Goal: Communication & Community: Answer question/provide support

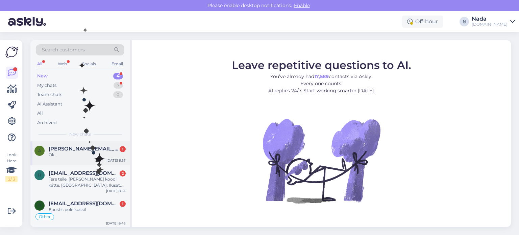
scroll to position [31, 0]
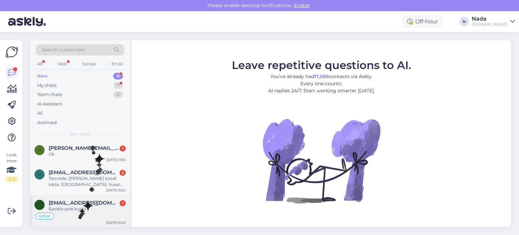
click at [80, 212] on div "Other" at bounding box center [79, 216] width 91 height 8
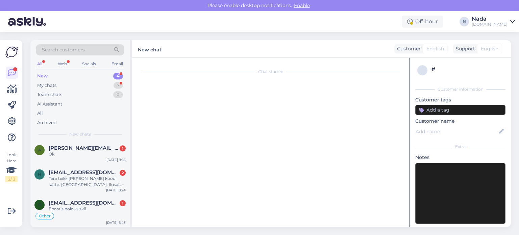
scroll to position [5046, 0]
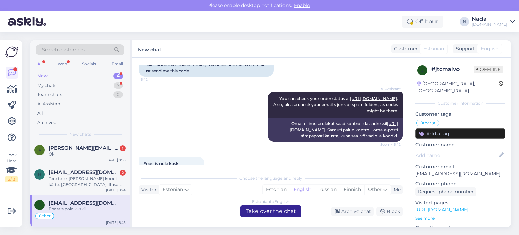
click at [258, 213] on div "Estonian to English Take over the chat" at bounding box center [270, 211] width 61 height 12
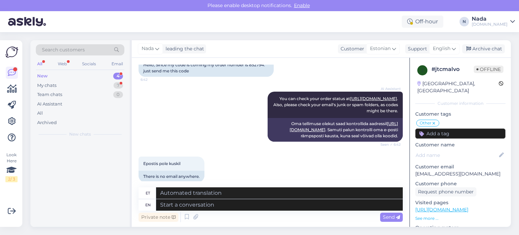
scroll to position [0, 0]
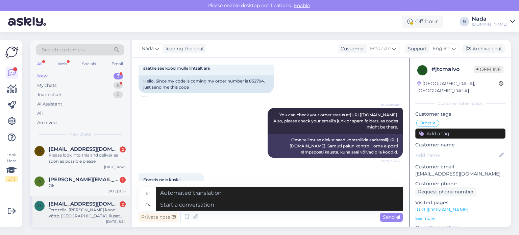
drag, startPoint x: 76, startPoint y: 212, endPoint x: 84, endPoint y: 212, distance: 8.1
click at [75, 212] on div "Tere teile. Sain koodi kätte. Aitäh. Ilusat päeva." at bounding box center [87, 213] width 77 height 12
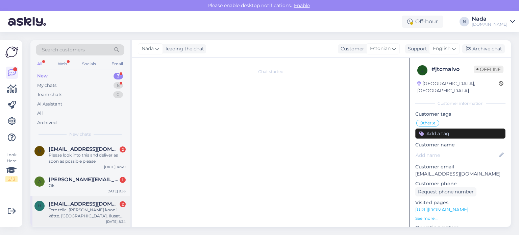
scroll to position [4079, 0]
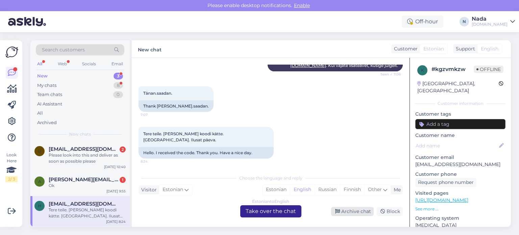
click at [338, 214] on div "Archive chat" at bounding box center [352, 211] width 43 height 9
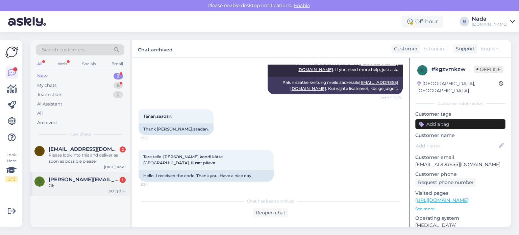
click at [79, 188] on div "Ok" at bounding box center [87, 185] width 77 height 6
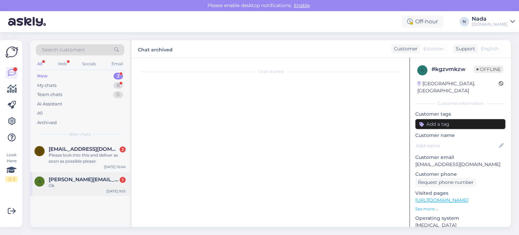
scroll to position [266, 0]
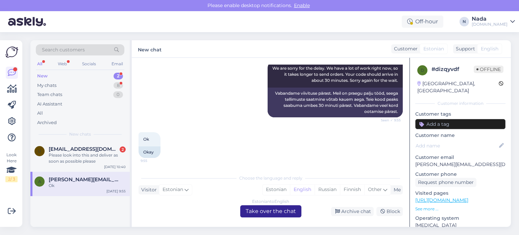
click at [269, 215] on div "Estonian to English Take over the chat" at bounding box center [270, 211] width 61 height 12
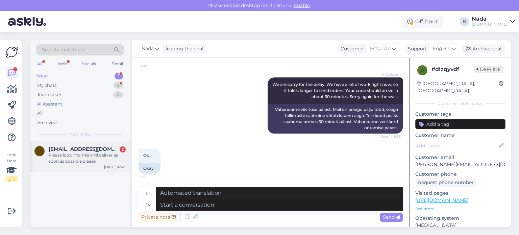
click at [82, 156] on div "Please look into this and deliver as soon as possible please" at bounding box center [87, 158] width 77 height 12
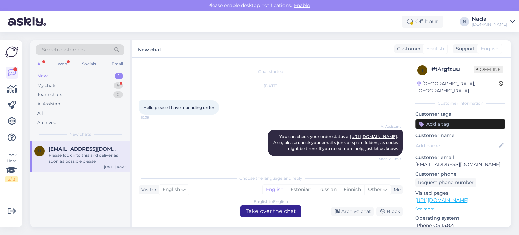
scroll to position [62, 0]
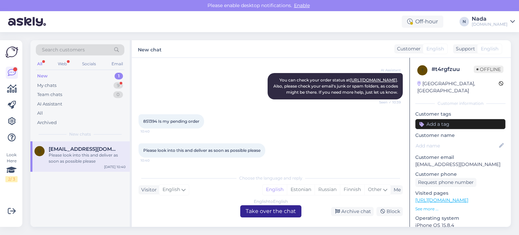
click at [264, 211] on div "English to English Take over the chat" at bounding box center [270, 211] width 61 height 12
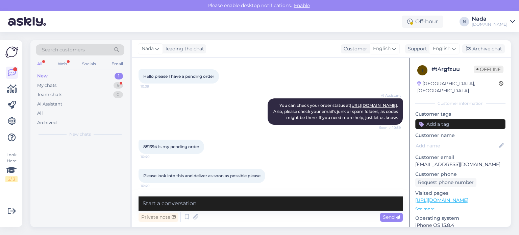
scroll to position [37, 0]
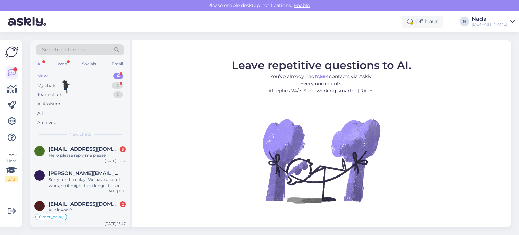
click at [63, 77] on div "New 4" at bounding box center [80, 75] width 89 height 9
click at [58, 85] on div "My chats 10" at bounding box center [80, 85] width 89 height 9
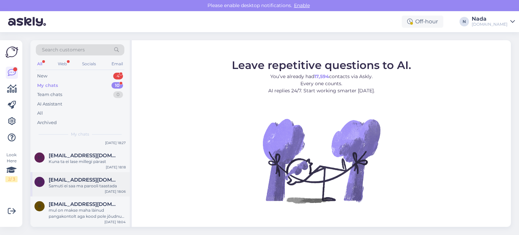
scroll to position [204, 0]
click at [90, 208] on div "mul on makse maha läinud pangakontolt aga kood pole jõudnud veel meilile" at bounding box center [87, 213] width 77 height 12
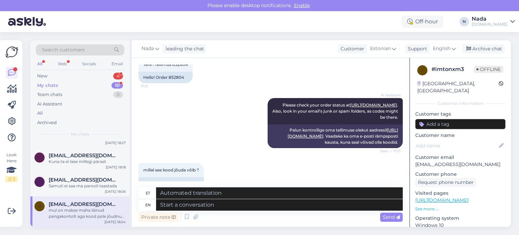
scroll to position [19, 0]
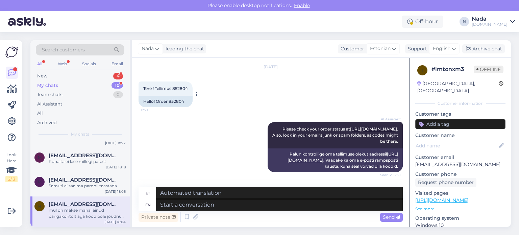
click at [179, 102] on div "Hello! Order 852804" at bounding box center [166, 101] width 54 height 11
copy div "852804"
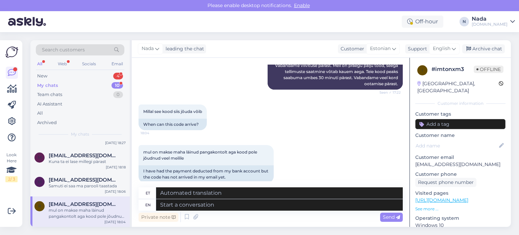
scroll to position [222, 0]
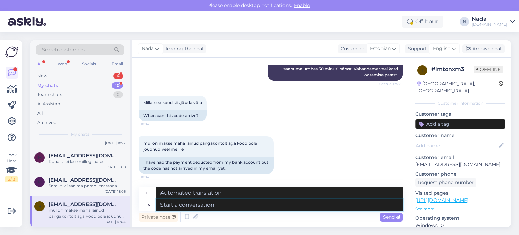
click at [226, 205] on textarea at bounding box center [279, 204] width 247 height 11
paste textarea "Thank you for your patience. It looks like your order is completed and emailed …"
type textarea "Thank you for your patience. It looks like your order is completed and emailed …"
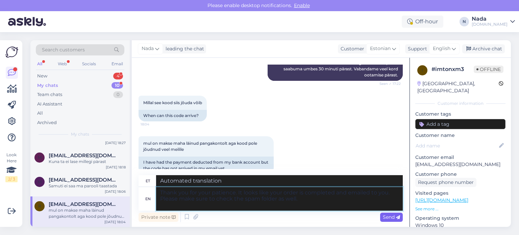
type textarea "Täname kannatlikkuse eest. Paistab, et teie tellimus on esitatud ja teile e-pos…"
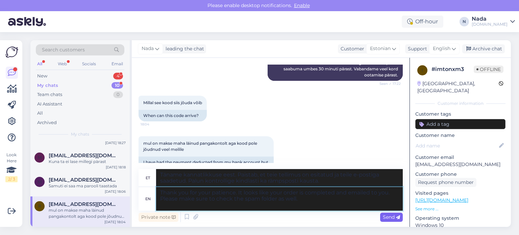
type textarea "Thank you for your patience. It looks like your order is completed and emailed …"
click at [387, 217] on span "Send" at bounding box center [391, 217] width 17 height 6
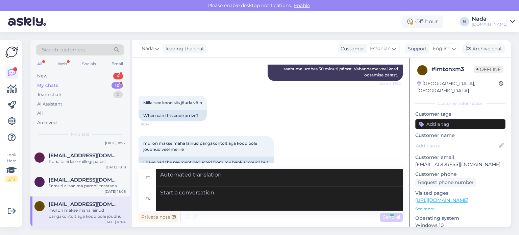
scroll to position [301, 0]
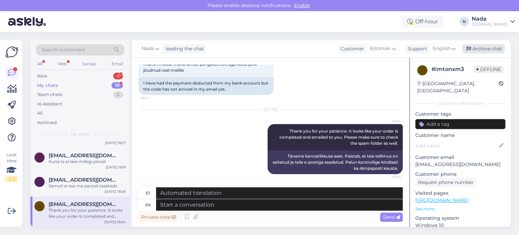
click at [490, 50] on div "Archive chat" at bounding box center [483, 48] width 43 height 9
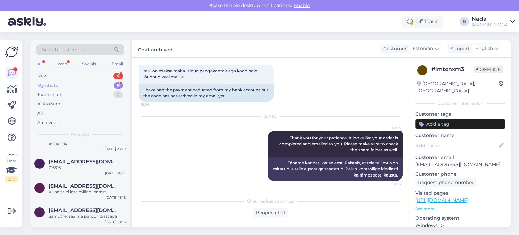
scroll to position [173, 0]
click at [95, 208] on span "[EMAIL_ADDRESS][DOMAIN_NAME]" at bounding box center [84, 210] width 70 height 6
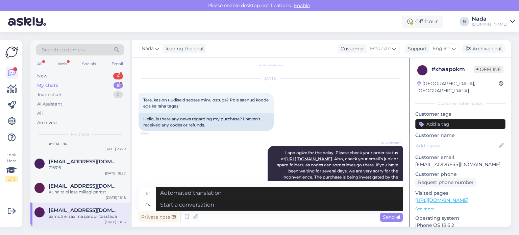
scroll to position [0, 0]
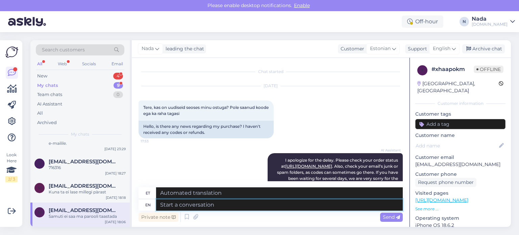
click at [233, 203] on textarea at bounding box center [279, 204] width 247 height 11
paste textarea "Please share with us your order number if you still haven't received it."
type textarea "Please share with us your order number if you still haven't received it."
type textarea "Palun jagage meiega oma tellimuse numbrit, kui te pole seda ikka veel kätte saa…"
type textarea "Please share with us your order number if you still haven't received it."
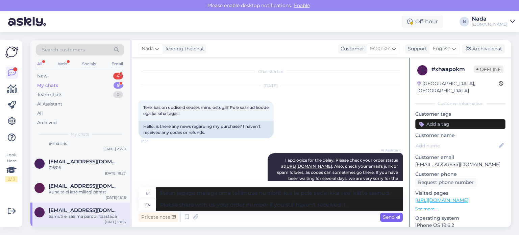
click at [389, 216] on span "Send" at bounding box center [391, 217] width 17 height 6
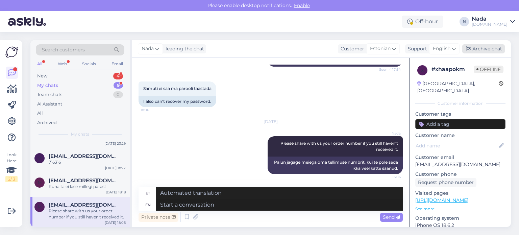
click at [477, 52] on div "Archive chat" at bounding box center [483, 48] width 43 height 9
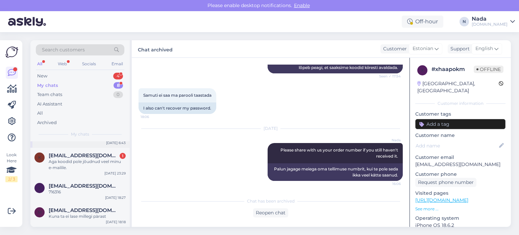
scroll to position [149, 0]
click at [73, 210] on span "[EMAIL_ADDRESS][DOMAIN_NAME]" at bounding box center [84, 210] width 70 height 6
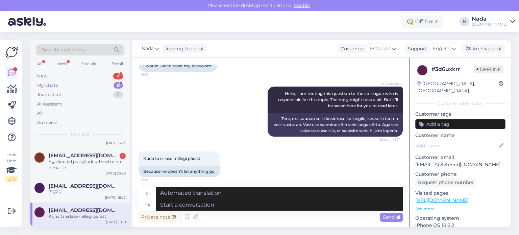
scroll to position [57, 0]
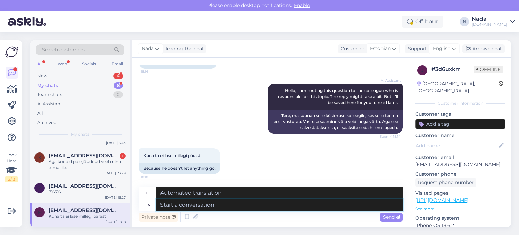
click at [272, 205] on textarea at bounding box center [279, 204] width 247 height 11
type textarea "Please"
type textarea "Palun"
type textarea "Please click o"
type textarea "Palun klõpsake"
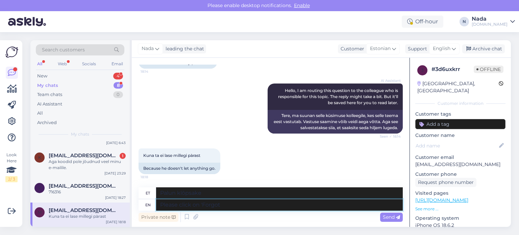
type textarea "Please click on 'Forgot"
type textarea "Palun klõpsake nuppu „Unustasin”"
type textarea "Please click on 'Forgot Pass"
type textarea "Palun klõpsake nuppu „Unustasin [PERSON_NAME]”"
type textarea "Please click on 'Forgot Password"
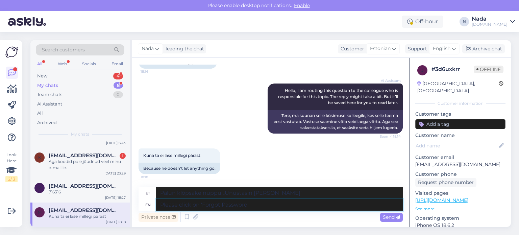
type textarea "Palun klõpsake lingil „Unustasin parooli“"
type textarea "Please click on 'Forgot Password' a"
type textarea "Palun klõpsake nupul „Unustasin parooli”"
type textarea "Please click on 'Forgot Password' at th"
type textarea "Palun klõpsake nupul „Unustasin parooli” aadressil"
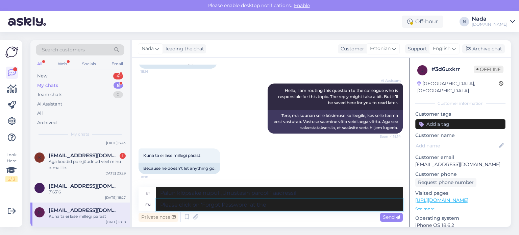
type textarea "Please click on 'Forgot Password' at the"
type textarea "Palun klõpsake nupul „Unustasin parooli”"
type textarea "Please click on 'Forgot Password' at the login"
type textarea "Palun klõpsake sisselogimisel nuppu „Unustasin parooli”"
type textarea "Please click on 'Forgot Password' at the login page"
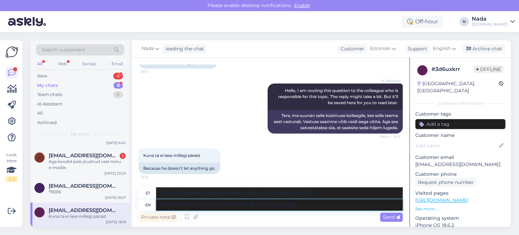
type textarea "Palun klõpsake sisselogimislehel nuppu „Unustasin parooli”"
type textarea "Please click on 'Forgot Password' at the login page and th"
type textarea "Palun klõpsake sisselogimislehel nuppu „Unustasin parooli” ja"
type textarea "Please click on 'Forgot Password' at the login page and then you"
type textarea "Palun klõpsake sisselogimislehel nuppu „Unustasin parooli” ja seejärel"
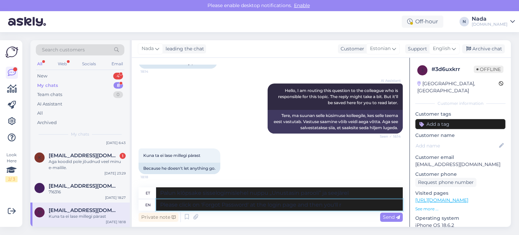
type textarea "Please click on 'Forgot Password' at the login page and then you'll re"
type textarea "Palun klõpsake sisselogimislehel nupul „Unustasin parooli” ja seejärel saate"
type textarea "Please click on 'Forgot Password' at the login page and then you'll receive a p…"
type textarea "Palun klõpsake sisselogimislehel nuppu „Unustasin parooli” ja seejärel saate pa…"
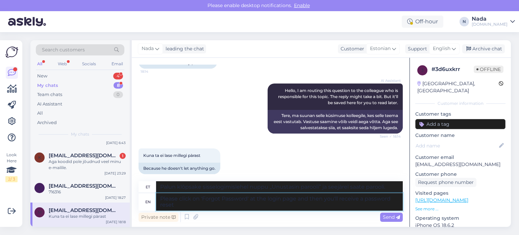
type textarea "Please click on 'Forgot Password' at the login page and then you'll receive a p…"
type textarea "Palun klõpsake sisselogimislehel nuppu „Unustasin parooli” ja seejärel saate pa…"
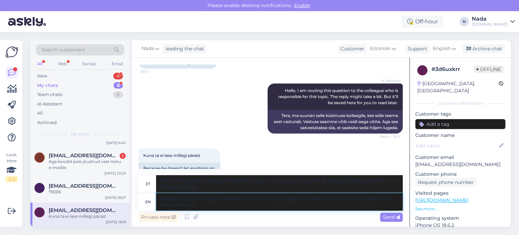
type textarea "Please click on 'Forgot Password' at the login page and then you'll receive a p…"
type textarea "Palun klõpsake sisselogimislehel nuppu „Unustasin parooli” ja seejärel saate pa…"
type textarea "Please click on 'Forgot Password' at the login page and then you'll receive a p…"
type textarea "Palun klõpsake sisselogimislehel nuppu „Unustasin parooli” ja seejärel saate pa…"
type textarea "Please click on 'Forgot Password' at the login page and then you'll receive a p…"
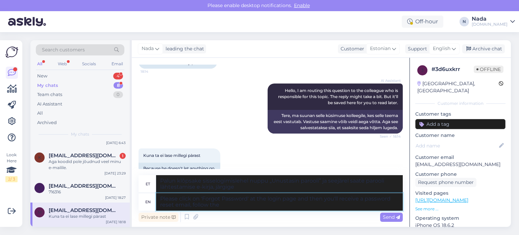
type textarea "Palun klõpsake sisselogimislehel nuppu „Unustasin parooli“ ja seejärel saate pa…"
type textarea "Please click on 'Forgot Password' at the login page and then you'll receive a p…"
type textarea "Palun klõpsake sisselogimislehel nuppu „Unustasin parooli“ ja seejärel saate pa…"
type textarea "Please click on 'Forgot Password' at the login page and then you'll receive a p…"
type textarea "Palun klõpsake sisselogimislehel nuppu „Unustasin parooli“ ja seejärel saate pa…"
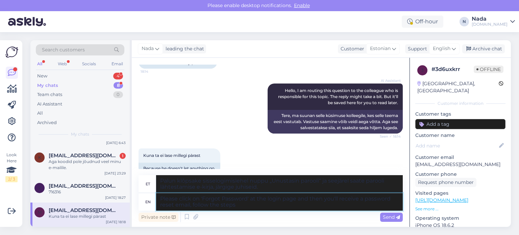
type textarea "Please click on 'Forgot Password' at the login page and then you'll receive a p…"
type textarea "Palun klõpsa sisselogimislehel nupul „Unustasid parooli?“ ja seejärel saad paro…"
type textarea "Please click on 'Forgot Password' at the login page and then you'll receive a p…"
type textarea "Palun klõpsake sisselogimislehel nuppu „Unustasin parooli“ ja seejärel saate pa…"
type textarea "Please click on 'Forgot Password' at the login page and then you'll receive a p…"
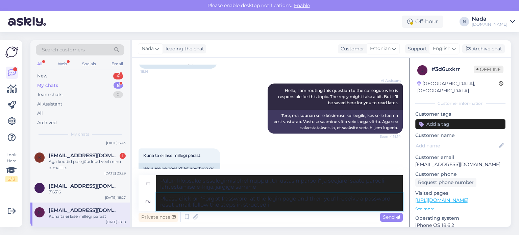
type textarea "Palun klõpsake sisselogimislehel nuppu „Unustasin parooli“ ja seejärel saate pa…"
type textarea "Please click on 'Forgot Password' at the login page and then you'll receive a p…"
type textarea "Palun klõpsake sisselogimislehel nuppu „Unustasin parooli“ ja seejärel saate pa…"
type textarea "Please click on 'Forgot Password' at the login page and then you'll receive a p…"
type textarea "Palun klõpsake sisselogimislehel nuppu „Unustasin parooli“ ja seejärel saate pa…"
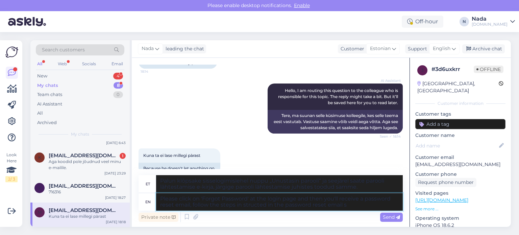
type textarea "Please click on 'Forgot Password' at the login page and then you'll receive a p…"
type textarea "Palun klõpsake sisselogimislehel nuppu „Unustasin parooli“ ja seejärel saate pa…"
type textarea "Please click on 'Forgot Password' at the login page and then you'll receive a p…"
type textarea "Palun klõpsake sisselogimislehel nupul „Unustasin parooli“ ja seejärel saate pa…"
type textarea "Please click on 'Forgot Password' at the login page and then you'll receive a p…"
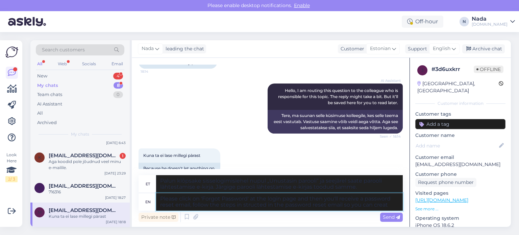
type textarea "Palun klõpsake sisselogimislehel nupul „Unustasin parooli“ ja seejärel saate pa…"
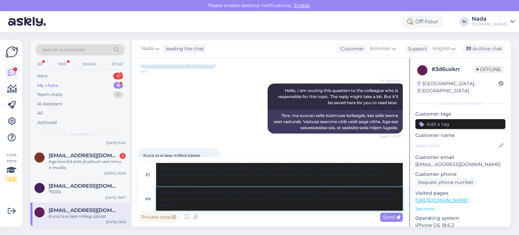
type textarea "Please click on 'Forgot Password' at the login page and then you'll receive a p…"
type textarea "Palun klõpsake sisselogimislehel nupul „Unustasin parooli“ ja seejärel saate pa…"
type textarea "Please click on 'Forgot Password' at the login page and then you'll receive a p…"
type textarea "Palun klõpsake sisselogimislehel nupul „Unustasin parooli“ ja seejärel saate pa…"
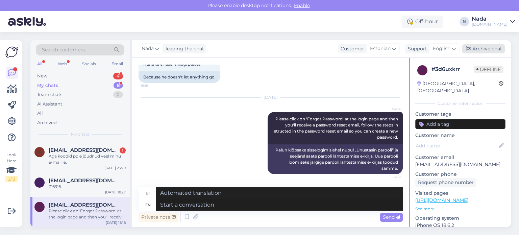
click at [490, 50] on div "Archive chat" at bounding box center [483, 48] width 43 height 9
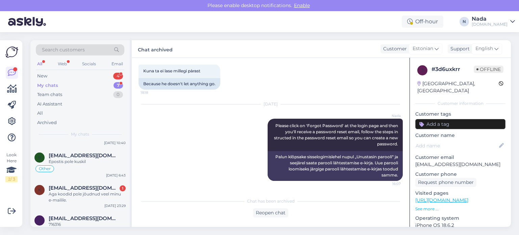
scroll to position [125, 0]
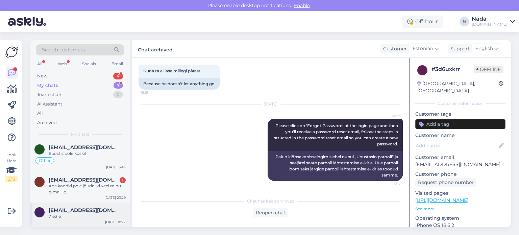
click at [81, 214] on div "716316" at bounding box center [87, 216] width 77 height 6
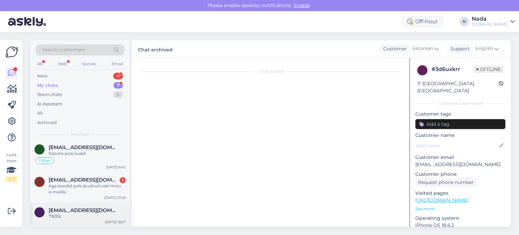
scroll to position [134, 0]
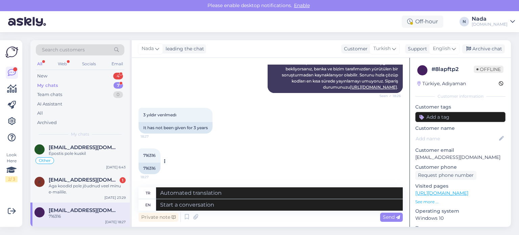
click at [144, 166] on div "716316" at bounding box center [150, 168] width 22 height 11
copy div "716316"
click at [271, 205] on textarea at bounding box center [279, 204] width 247 height 11
paste textarea "Hello there! Your order is currently being reviewed by the higher team and the …"
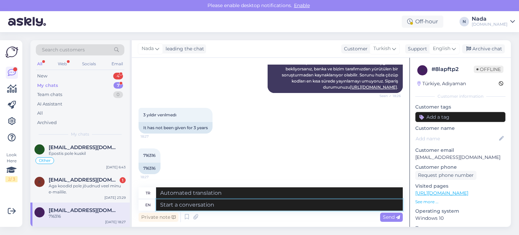
type textarea "Hello there! Your order is currently being reviewed by the higher team and the …"
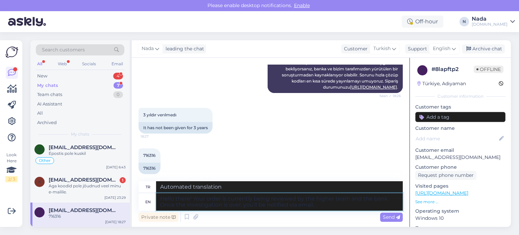
type textarea "Merhaba! Siparişiniz şu anda üst ekip ve banka tarafından inceleniyor. İnceleme…"
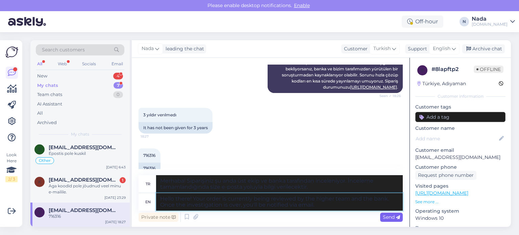
type textarea "Hello there! Your order is currently being reviewed by the higher team and the …"
click at [398, 220] on div "Send" at bounding box center [391, 217] width 23 height 9
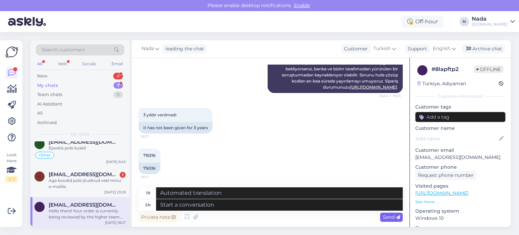
scroll to position [214, 0]
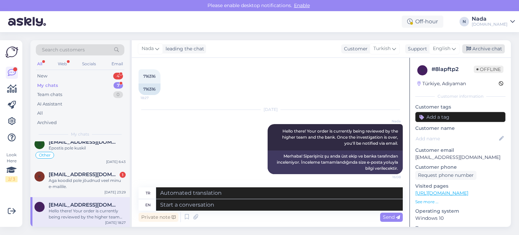
click at [485, 48] on div "Archive chat" at bounding box center [483, 48] width 43 height 9
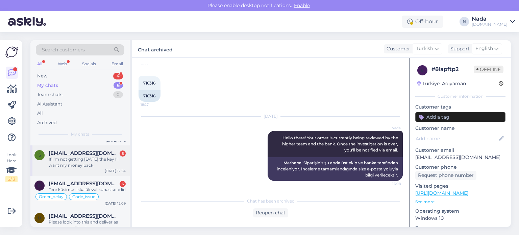
scroll to position [100, 0]
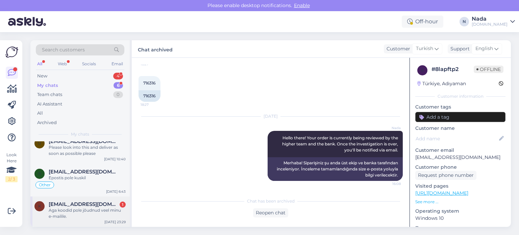
click at [89, 203] on div "[EMAIL_ADDRESS][DOMAIN_NAME] 1" at bounding box center [87, 204] width 77 height 6
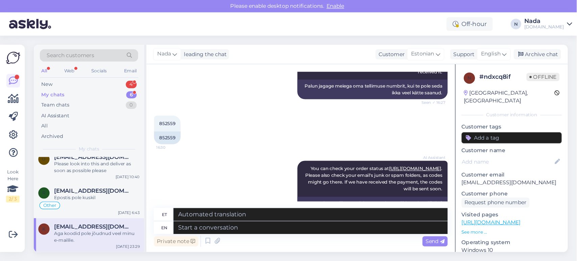
scroll to position [713, 0]
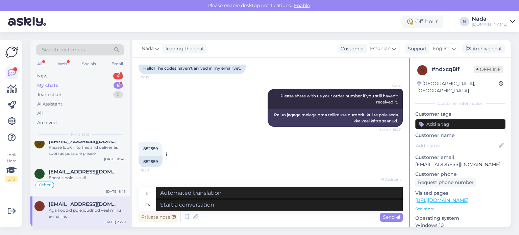
click at [146, 156] on div "852559" at bounding box center [151, 161] width 24 height 11
copy div "852559"
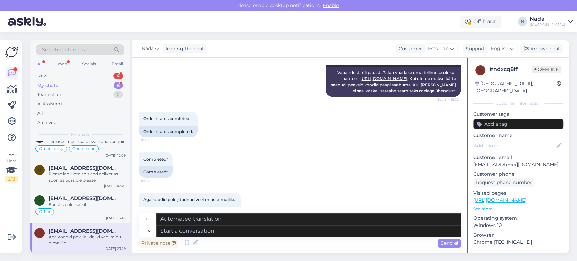
scroll to position [1228, 0]
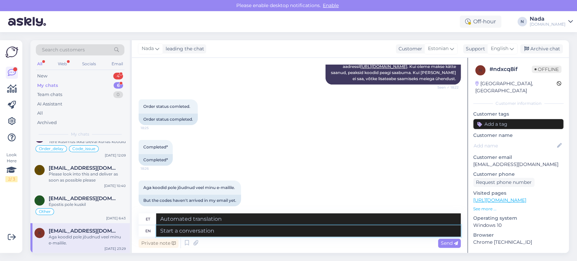
drag, startPoint x: 273, startPoint y: 232, endPoint x: 344, endPoint y: 184, distance: 85.5
click at [273, 232] on textarea at bounding box center [308, 230] width 304 height 11
type textarea "Thank you"
type textarea "Tänan"
type textarea "Thank you f"
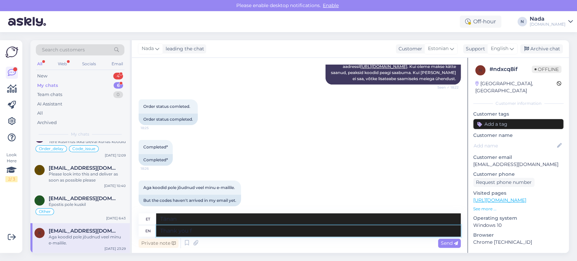
type textarea "Aitäh"
type textarea "Thank you for h"
type textarea "Tänan teid"
type textarea "Thank you for the cl"
type textarea "Tänan teid selle eest"
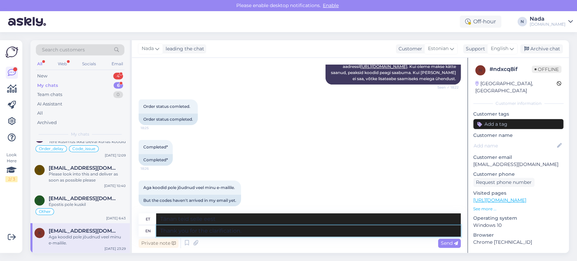
type textarea "Thank you for the clarification. I"
type textarea "Tänan selgituse eest."
type textarea "Thank you for the clarification. I'll b"
type textarea "Tänan selgituse eest. Ma teen seda."
type textarea "Thank you for the clarification. I'll be shring wi"
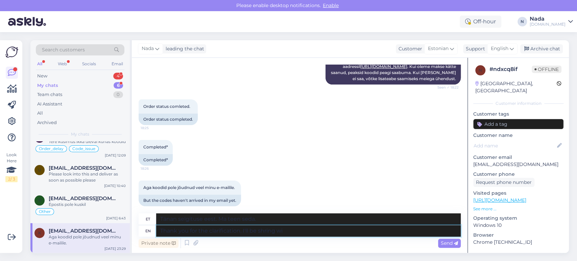
type textarea "Tänan selgituse eest. Ma hakkan uurima."
type textarea "Thank you for the clarification. I'll be shring wiht"
type textarea "Tänan selgituse eest. Ma teen seda."
type textarea "Thank you for the clarification. I'll be shring with you"
type textarea "Tänan selgituse eest. Ma jätkan."
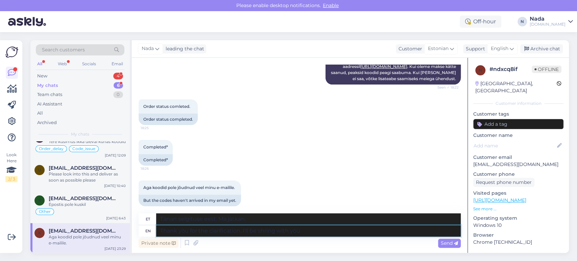
type textarea "Thank you for the clarification. I'll be shring with you t"
type textarea "Tänan selgituse eest. Ma [PERSON_NAME] sinuga nõus."
type textarea "Thank you for the clarification. I'll be shring with you your order"
type textarea "Tänan selgituse eest. Ma [PERSON_NAME] tellimust."
type textarea "Thank you for the clarification. I'll be shring with you your"
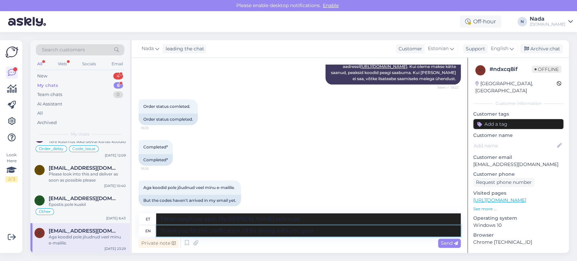
type textarea "Tänan selgituse eest. Ma [PERSON_NAME] sinuga nõus."
type textarea "Thank you for the clarification. I'll be shring with you the code l"
type textarea "Tänan selgituse eest. Ma selgitan koodi koos sinuga."
type textarea "Thank you for the clarification. I'll be shring with you the code link"
type textarea "Tänan selgituse eest. Jagan koodi linki koos sinuga."
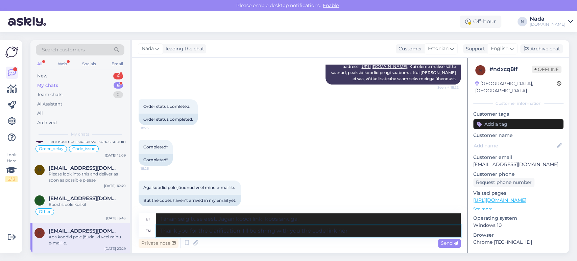
type textarea "Thank you for the clarification. I'll be shring with you the code link here"
type textarea "Tänan selgituse eest. Jagan teiega koodi linki siin."
click at [324, 233] on textarea "Thank you for the clarification. I'll be shring with you the code link here" at bounding box center [308, 230] width 304 height 11
type textarea "Thank you for the clarification. I'll be shring with you the codes link here"
type textarea "Tänan selgituse eest. Jagan koodide linki siin koos sinuga."
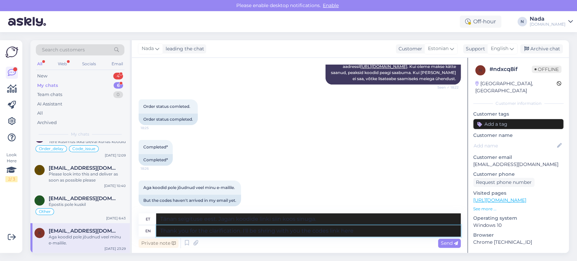
click at [339, 232] on textarea "Thank you for the clarification. I'll be shring with you the codes link here" at bounding box center [308, 230] width 304 height 11
type textarea "Thank you for the clarification. I'll be shring with you the codes links here"
click at [360, 232] on textarea "Thank you for the clarification. I'll be shring with you the codes links here" at bounding box center [308, 230] width 304 height 11
type textarea "Tänan selgituse eest. Jagan teiega koodide [PERSON_NAME] siin."
type textarea "Thank you for the clarification. I'll be sharing with you the codes links here"
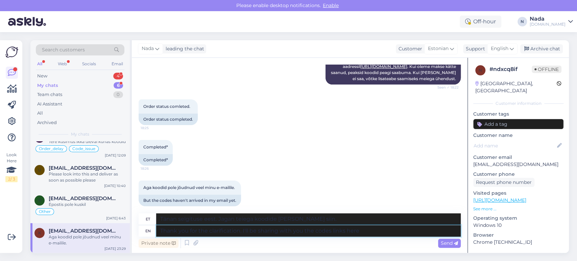
click at [395, 233] on textarea "Thank you for the clarification. I'll be sharing with you the codes links here" at bounding box center [308, 230] width 304 height 11
type textarea "Tänan selgituse eest. Jagan teiega siin koodide [PERSON_NAME]."
type textarea "Thank you for the clarification. I'll be sharing with you the codes links here"
click at [444, 234] on span "Send" at bounding box center [449, 243] width 17 height 6
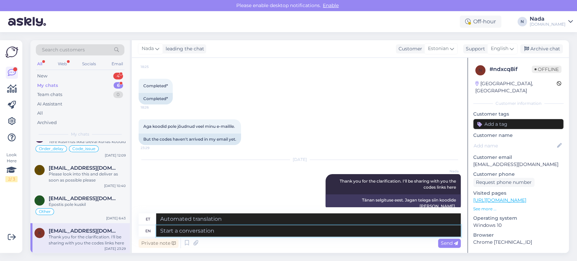
click at [386, 233] on textarea at bounding box center [308, 230] width 304 height 11
type textarea "Please fi"
type textarea "Palun"
type textarea "Please find yo"
type textarea "Palun leia"
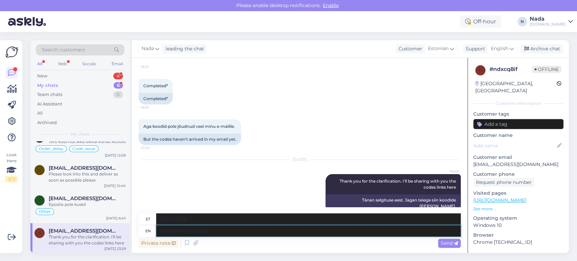
type textarea "Please find your co"
type textarea "Palun leia oma"
type textarea "Please find your codes i"
type textarea "[PERSON_NAME] leidke oma koodid"
type textarea "Please find your codes int"
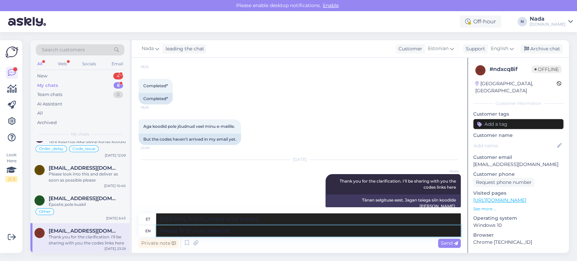
type textarea "[PERSON_NAME] leidke oma koodid int-ist"
type textarea "Please find your codes in th"
type textarea "[PERSON_NAME] leidke oma koodid"
type textarea "Please find your codes in the l"
type textarea "[PERSON_NAME] leidke oma koodid alt"
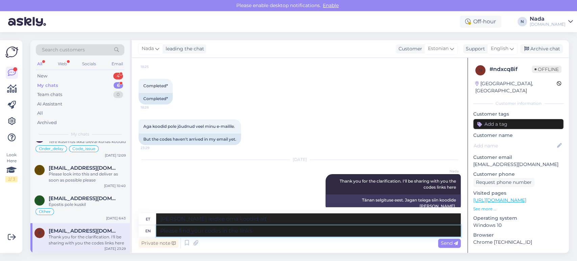
type textarea "Please find your codes in the links b"
type textarea "[PERSON_NAME] oma koodid linkidelt"
type textarea "Please find your codes in the links below:"
type textarea "[PERSON_NAME] leiad oma koodid allolevatelt linkidelt:"
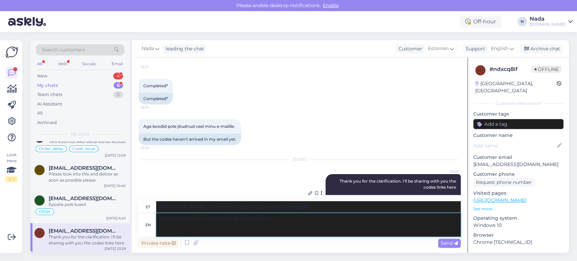
paste textarea "[URL][DOMAIN_NAME]"
type textarea "Please find your codes in the links below: [URL][DOMAIN_NAME]"
type textarea "[PERSON_NAME] leiad oma koodid allolevatelt linkidelt: [URL][DOMAIN_NAME]"
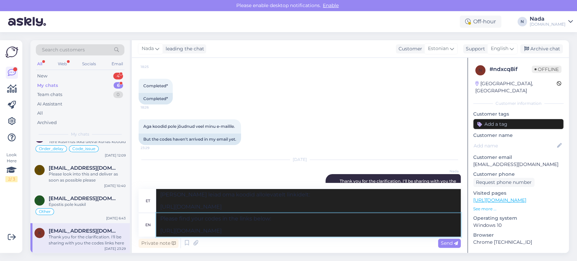
type textarea "Please find your codes in the links below: [URL][DOMAIN_NAME]"
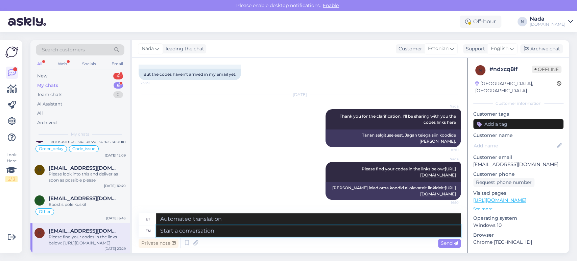
paste textarea "[URL][DOMAIN_NAME]"
type textarea "[URL][DOMAIN_NAME]"
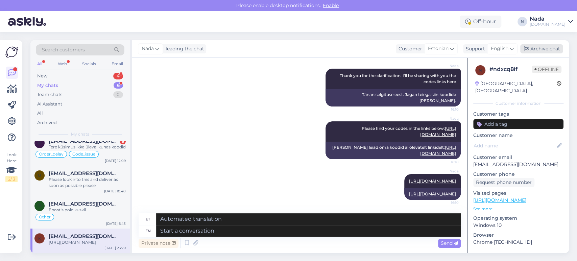
drag, startPoint x: 546, startPoint y: 51, endPoint x: 539, endPoint y: 50, distance: 6.8
click at [519, 51] on div "Archive chat" at bounding box center [541, 48] width 43 height 9
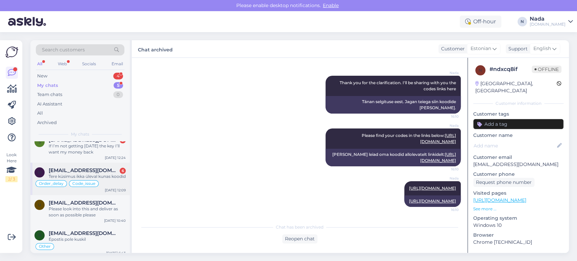
scroll to position [38, 0]
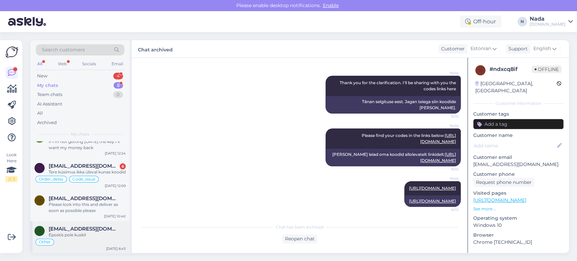
click at [94, 234] on div "Epostis pole kuskil" at bounding box center [87, 235] width 77 height 6
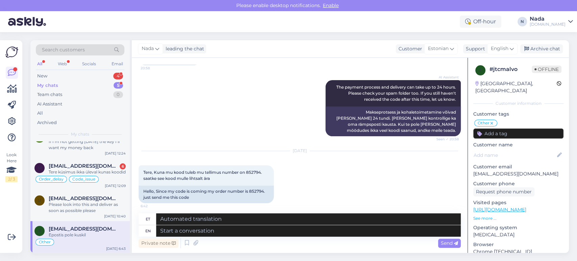
scroll to position [4891, 0]
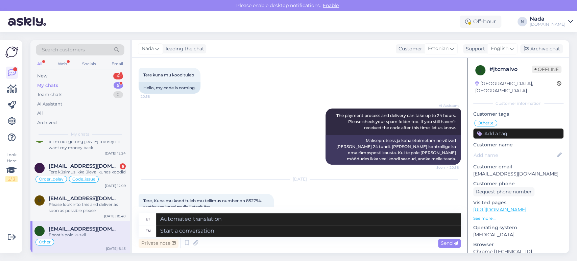
click at [255, 214] on div "Hello, Since my code is coming my order number is 852794. just send me this code" at bounding box center [206, 223] width 135 height 18
copy div "852794"
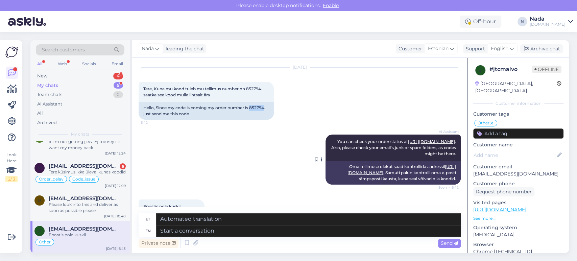
scroll to position [5004, 0]
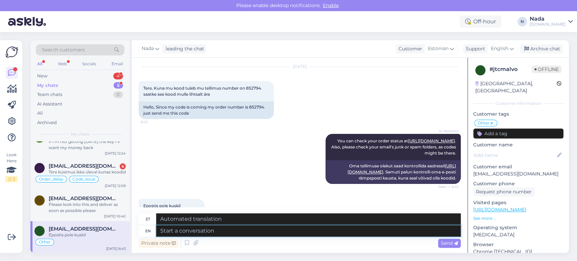
click at [284, 234] on textarea at bounding box center [308, 230] width 304 height 11
paste textarea "Thank you for your patience. It looks like your order is completed and emailed …"
type textarea "Thank you for your patience. It looks like your order is completed and emailed …"
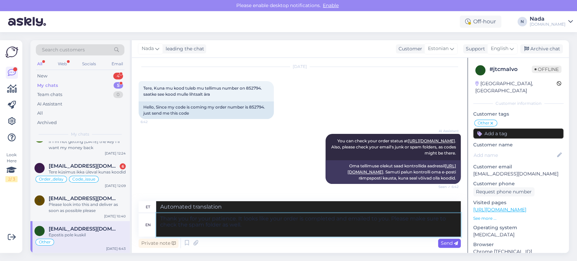
type textarea "Täname kannatlikkuse eest. Paistab, et teie tellimus on esitatud ja teile e-pos…"
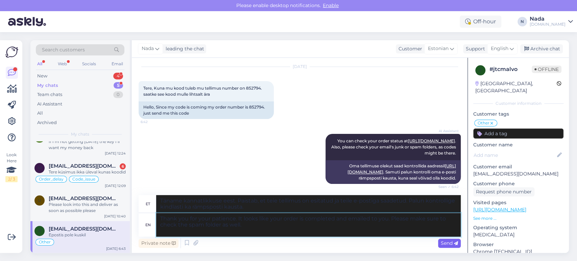
type textarea "Thank you for your patience. It looks like your order is completed and emailed …"
click at [457, 234] on icon at bounding box center [456, 243] width 4 height 4
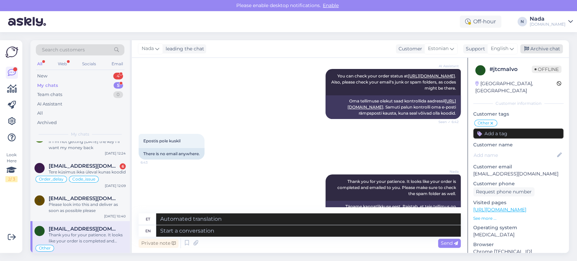
click at [519, 53] on div "Archive chat" at bounding box center [541, 48] width 43 height 9
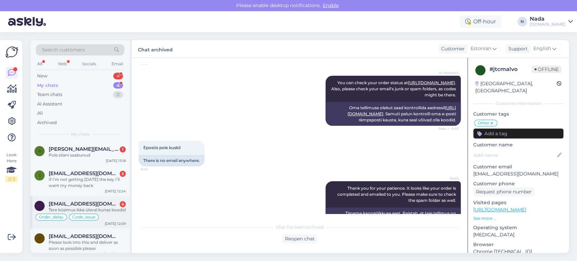
scroll to position [5, 0]
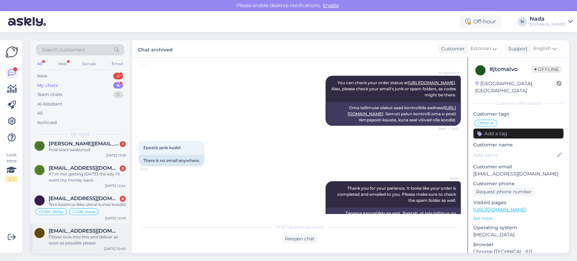
click at [87, 234] on div "Please look into this and deliver as soon as possible please" at bounding box center [87, 240] width 77 height 12
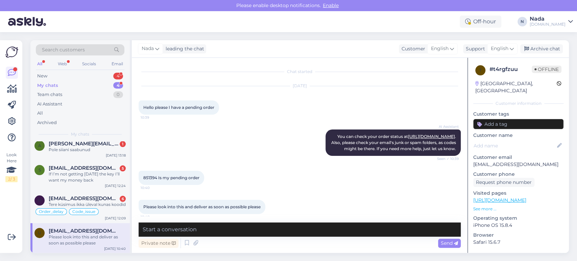
scroll to position [11, 0]
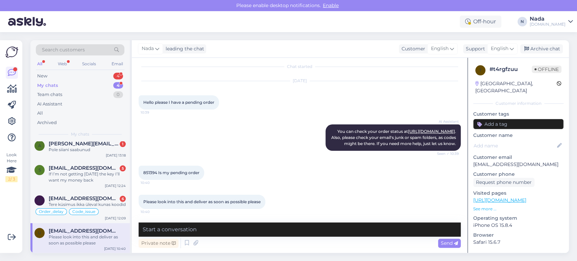
click at [149, 174] on span "851394 Is my pending order" at bounding box center [171, 172] width 56 height 5
copy span "851394"
click at [305, 227] on textarea at bounding box center [300, 229] width 322 height 14
paste textarea "Hello there! Thank you for your patience and we apologize for this inconvenienc…"
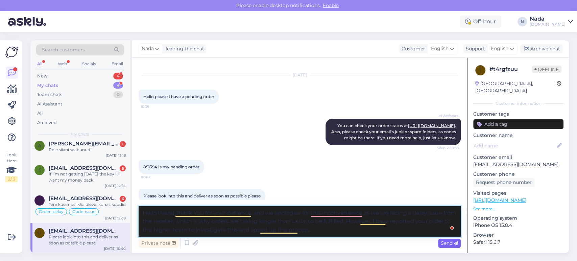
type textarea "Hello there! Thank you for your patience, and we apologise for this inconvenien…"
click at [441, 234] on span "Send" at bounding box center [449, 243] width 17 height 6
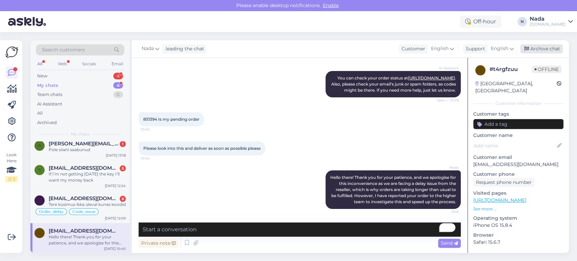
click at [519, 45] on div "Archive chat" at bounding box center [541, 48] width 43 height 9
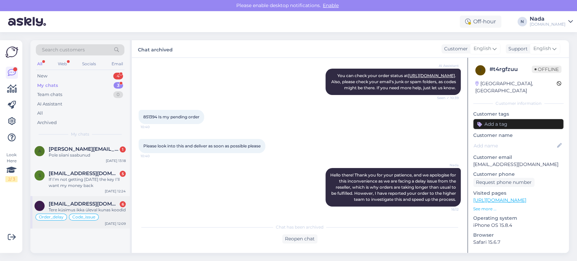
click at [76, 203] on span "[EMAIL_ADDRESS][DOMAIN_NAME]" at bounding box center [84, 204] width 70 height 6
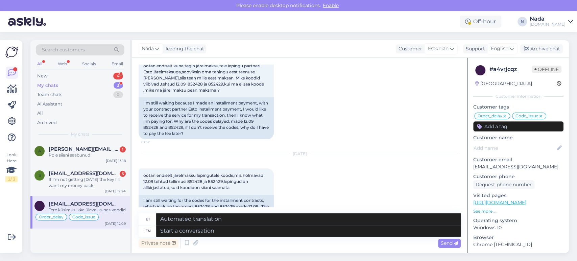
scroll to position [5089, 0]
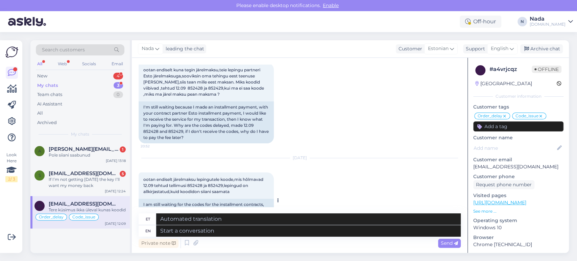
click at [198, 199] on div "I am still waiting for the codes for the installment contracts, which include t…" at bounding box center [206, 214] width 135 height 30
copy div "852428"
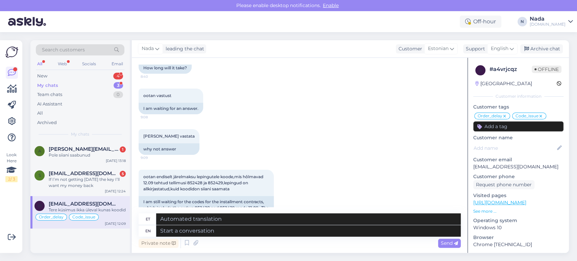
scroll to position [5314, 0]
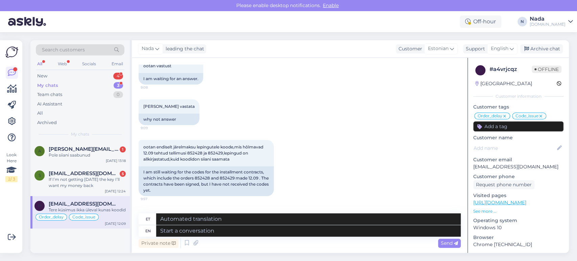
click at [268, 234] on div "Private note Send" at bounding box center [300, 243] width 322 height 13
click at [270, 230] on textarea at bounding box center [308, 230] width 304 height 11
paste textarea "Thank you for your patience. It looks like your order is completed and emailed …"
type textarea "Thank you for your patience. It looks like your order is completed and emailed …"
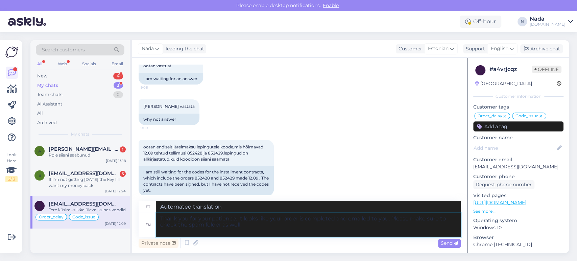
type textarea "Täname kannatlikkuse eest. Paistab, et teie tellimus on esitatud ja teile e-pos…"
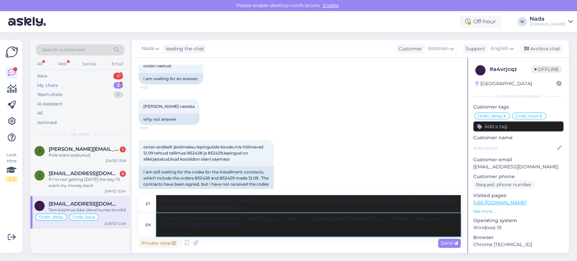
click at [297, 218] on textarea "Thank you for your patience. It looks like your order is completed and emailed …" at bounding box center [308, 225] width 304 height 24
type textarea "Thank you for your patience. It looks like your orders are completed and emaile…"
type textarea "Täname kannatlikkuse eest. Paistab, et teie tellimused on esitatud ja teile e-p…"
type textarea "Thank you for your patience. It looks like your orders are completed and emaile…"
click at [446, 234] on span "Send" at bounding box center [449, 243] width 17 height 6
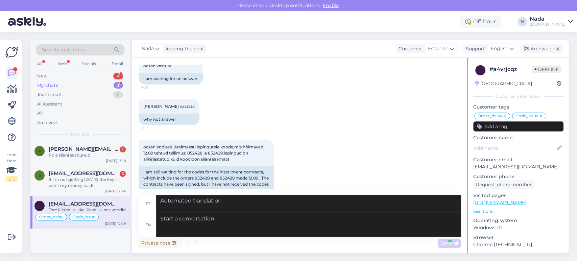
scroll to position [5379, 0]
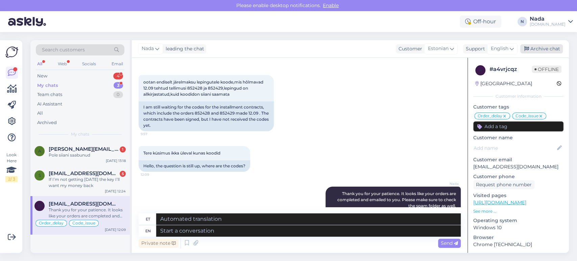
click at [519, 50] on div "Archive chat" at bounding box center [541, 48] width 43 height 9
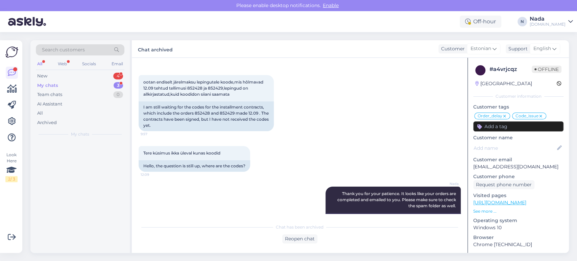
scroll to position [5373, 0]
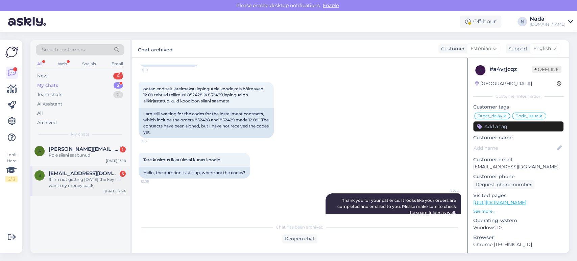
click at [97, 190] on div "s [EMAIL_ADDRESS][DOMAIN_NAME] 5 If I’m not getting [DATE] the key I’ll want my…" at bounding box center [79, 181] width 99 height 30
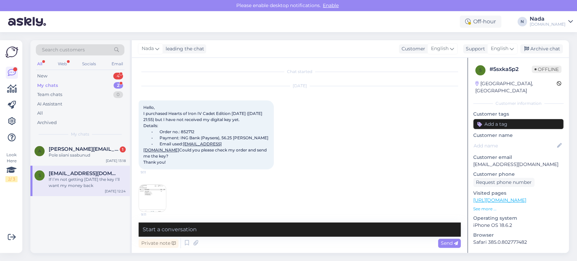
scroll to position [794, 0]
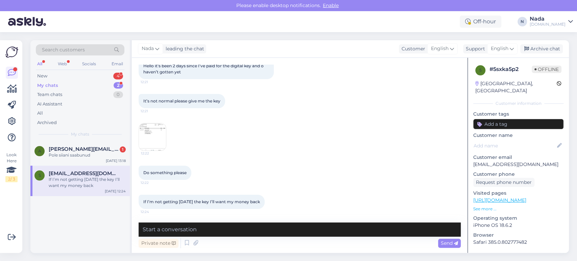
click at [142, 141] on img at bounding box center [152, 136] width 27 height 27
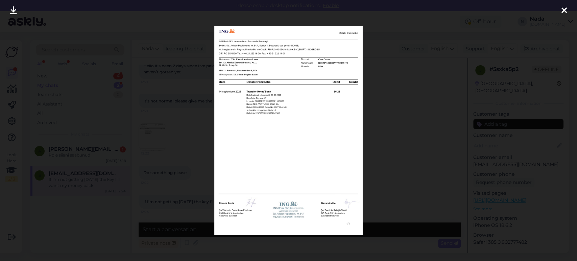
click at [411, 147] on div at bounding box center [288, 130] width 577 height 261
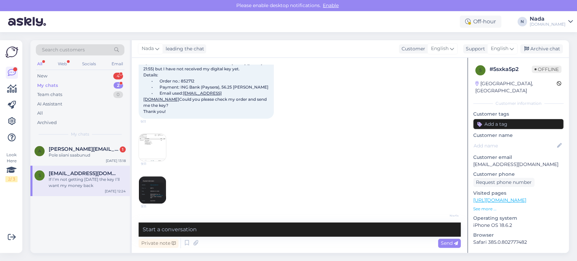
scroll to position [43, 0]
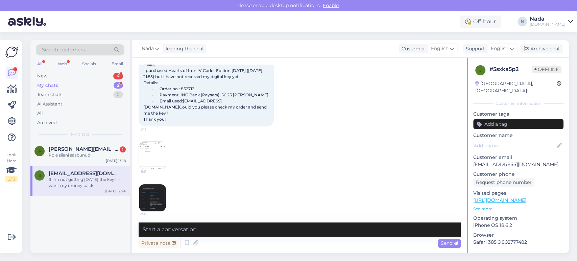
click at [191, 94] on span "Hello, I purchased Hearts of Iron IV Cadet Edition [DATE] ([DATE] 21:55) but I …" at bounding box center [205, 92] width 125 height 60
copy span "852712"
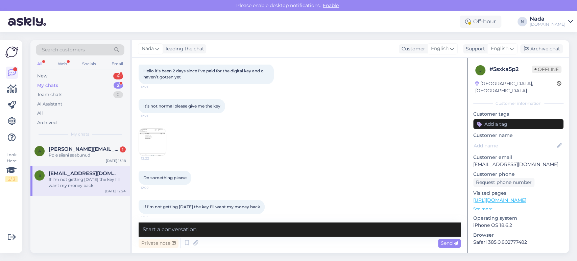
scroll to position [794, 0]
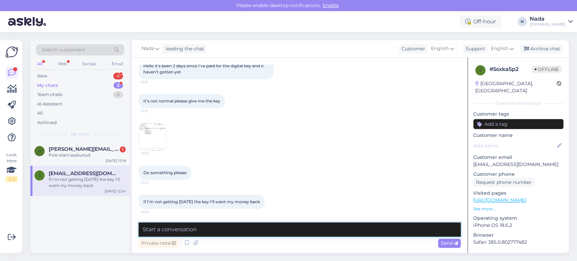
click at [243, 230] on textarea at bounding box center [300, 229] width 322 height 14
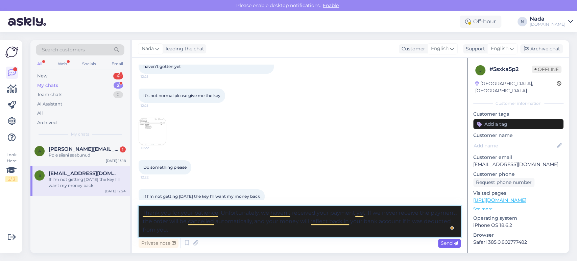
type textarea "Thank you for your patience. Unfortunately, we haven't received your payment ye…"
click at [444, 234] on span "Send" at bounding box center [449, 243] width 17 height 6
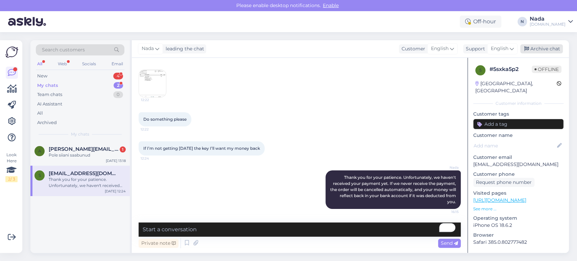
click at [519, 50] on div "Archive chat" at bounding box center [541, 48] width 43 height 9
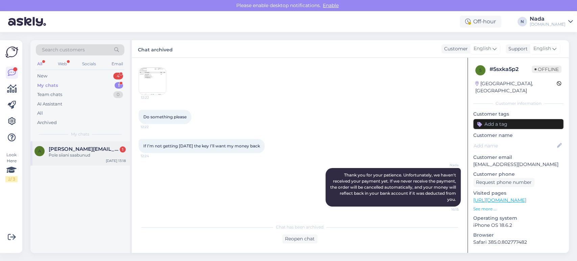
click at [88, 150] on span "[PERSON_NAME][EMAIL_ADDRESS][DOMAIN_NAME]" at bounding box center [84, 149] width 70 height 6
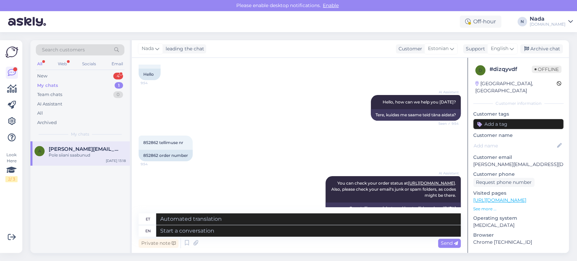
scroll to position [40, 0]
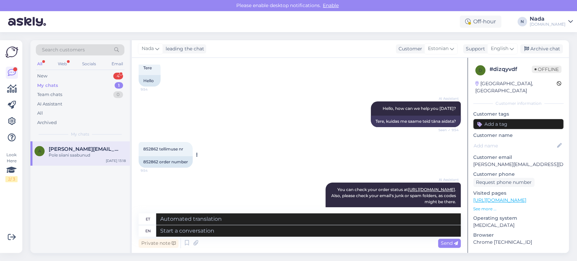
click at [146, 162] on div "852862 order number" at bounding box center [166, 161] width 54 height 11
copy div "852862"
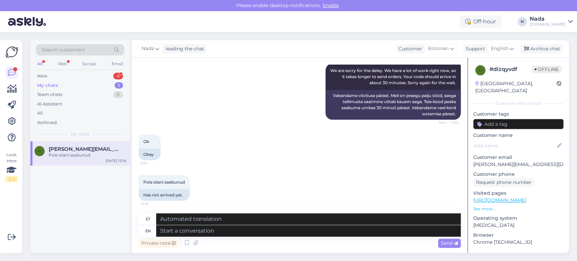
scroll to position [265, 0]
click at [284, 231] on textarea at bounding box center [308, 230] width 304 height 11
paste textarea "Thank you for your patience. It looks like your order is completed and emailed …"
type textarea "Thank you for your patience. It looks like your order is completed and emailed …"
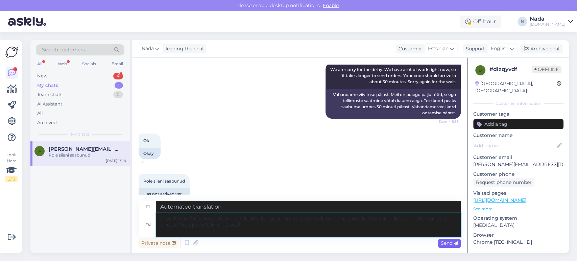
type textarea "Täname kannatlikkuse eest. Paistab, et teie tellimus on esitatud ja teile e-pos…"
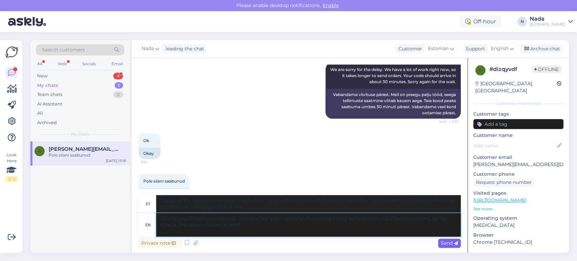
type textarea "Thank you for your patience. It looks like your order is completed and emailed …"
click at [450, 234] on span "Send" at bounding box center [449, 243] width 17 height 6
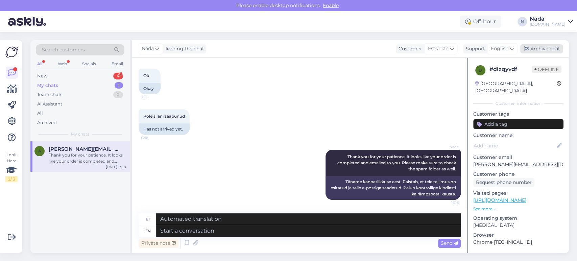
click at [519, 49] on div "Archive chat" at bounding box center [541, 48] width 43 height 9
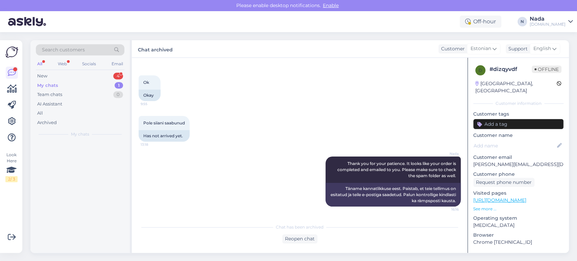
scroll to position [323, 0]
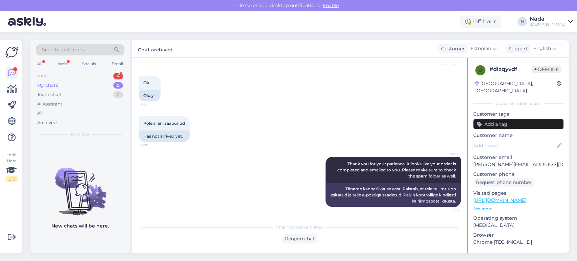
click at [48, 78] on div "New 4" at bounding box center [80, 75] width 89 height 9
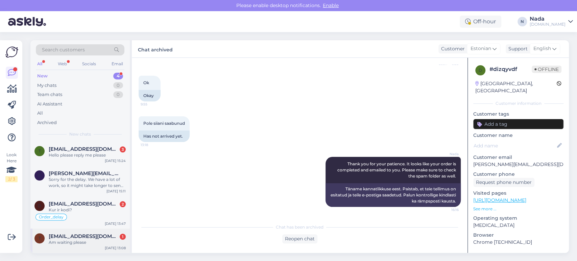
click at [101, 234] on div "Am waiting please" at bounding box center [87, 242] width 77 height 6
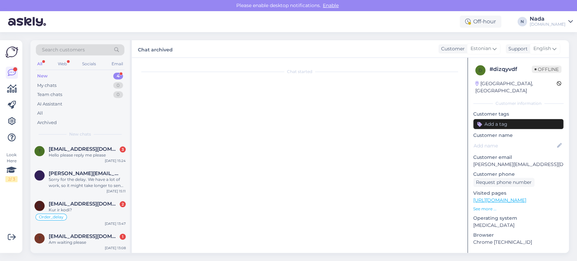
scroll to position [78, 0]
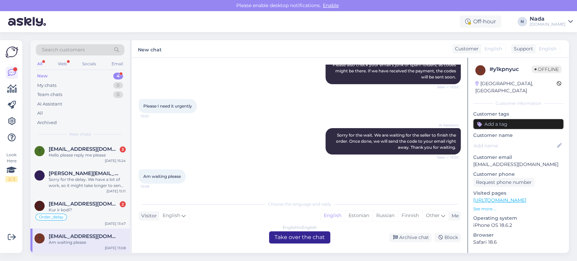
click at [287, 234] on div "English to English Take over the chat" at bounding box center [299, 237] width 61 height 12
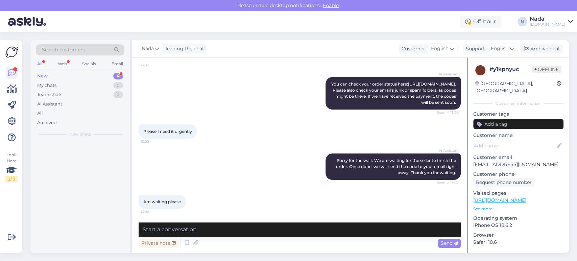
scroll to position [52, 0]
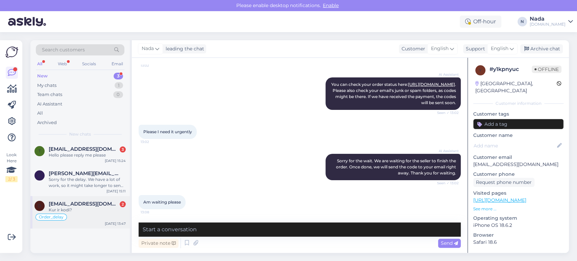
click at [94, 219] on div "Order_delay" at bounding box center [79, 217] width 91 height 8
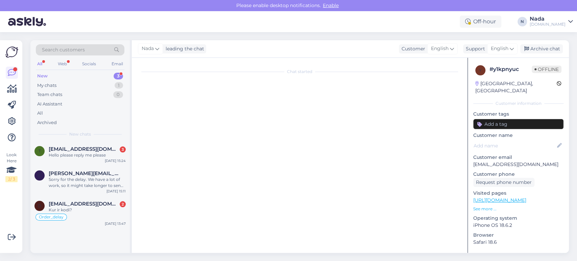
scroll to position [0, 0]
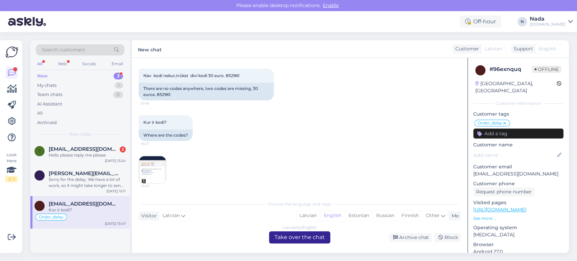
click at [306, 234] on div "Latvian to English Take over the chat" at bounding box center [299, 237] width 61 height 12
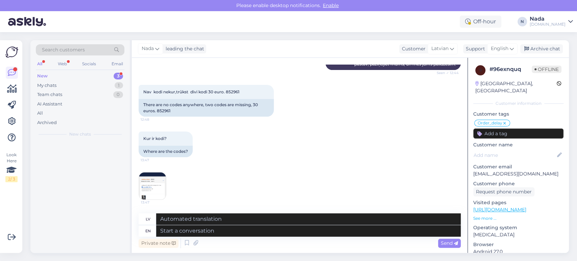
scroll to position [5951, 0]
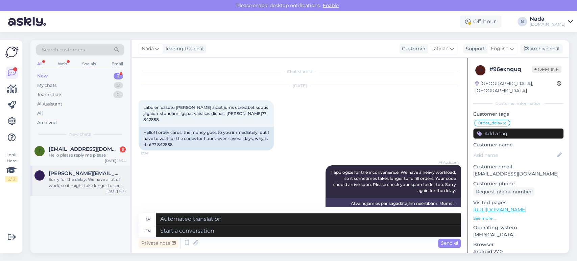
scroll to position [5951, 0]
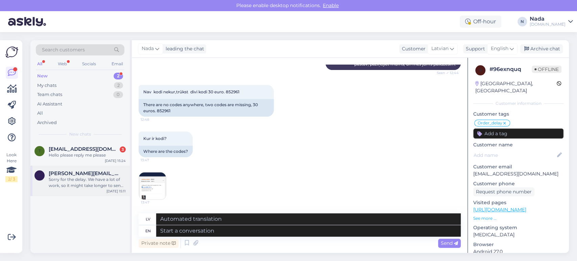
click at [81, 193] on div "c carmen.ojar@gmail.com Sorry for the delay. We have a lot of work, so it might…" at bounding box center [79, 181] width 99 height 30
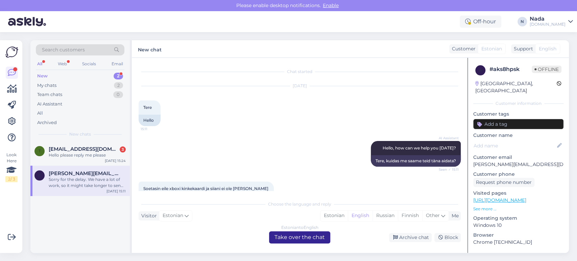
scroll to position [119, 0]
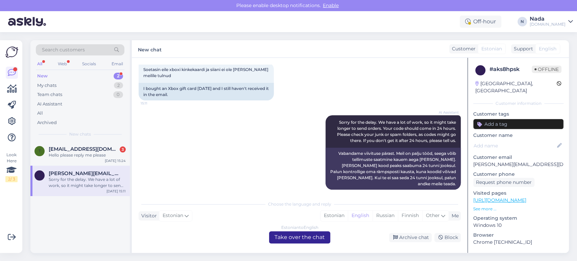
drag, startPoint x: 303, startPoint y: 238, endPoint x: 228, endPoint y: 221, distance: 77.1
click at [303, 238] on div "Estonian to English Take over the chat" at bounding box center [299, 237] width 61 height 12
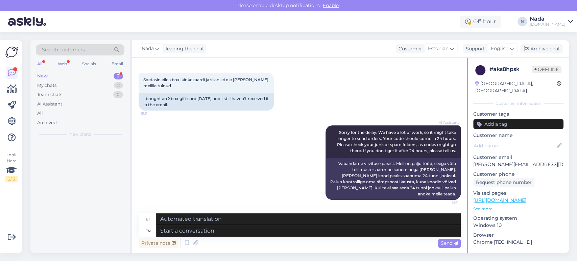
scroll to position [103, 0]
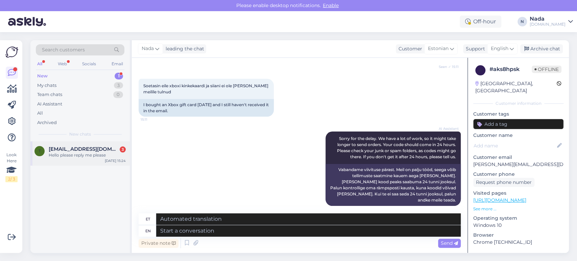
click at [75, 148] on span "[EMAIL_ADDRESS][DOMAIN_NAME]" at bounding box center [84, 149] width 70 height 6
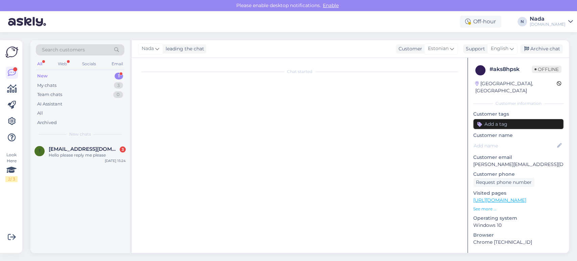
scroll to position [0, 0]
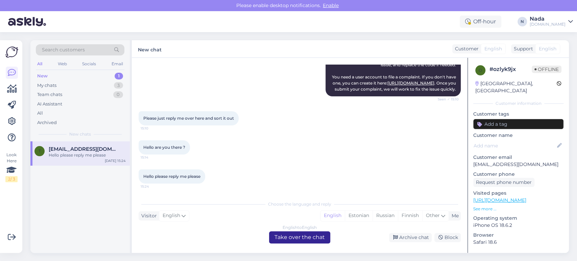
click at [310, 234] on div "English to English Take over the chat" at bounding box center [299, 237] width 61 height 12
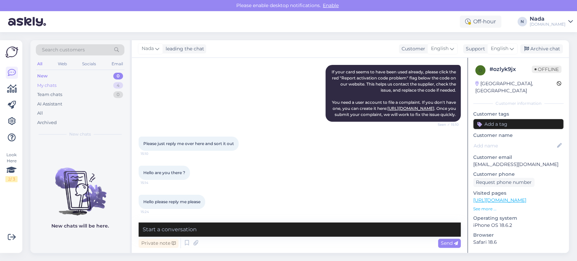
click at [65, 84] on div "My chats 4" at bounding box center [80, 85] width 89 height 9
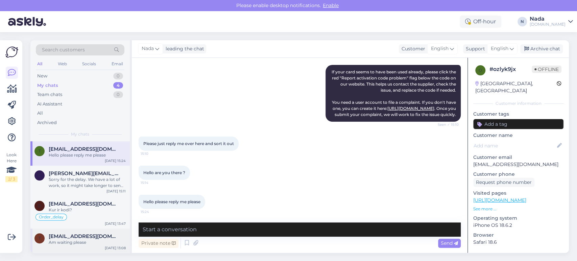
click at [91, 237] on span "[EMAIL_ADDRESS][DOMAIN_NAME]" at bounding box center [84, 236] width 70 height 6
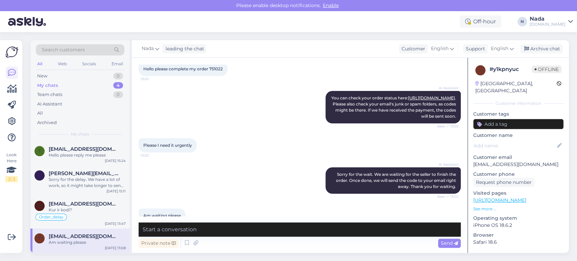
scroll to position [0, 0]
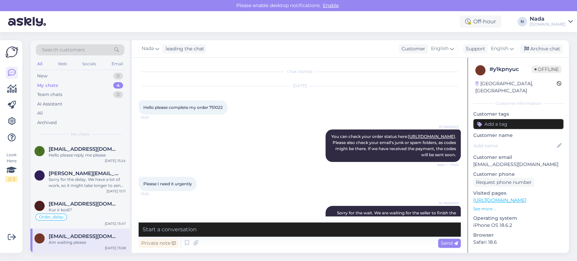
click at [216, 108] on span "Hello please complete my order 751022" at bounding box center [182, 107] width 79 height 5
copy div "751022 13:02"
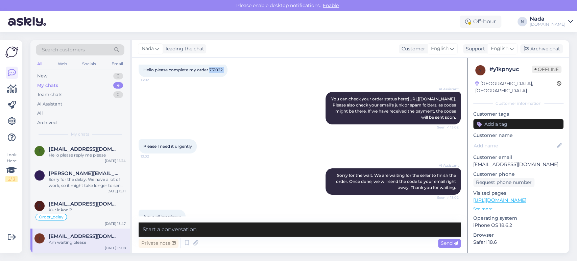
scroll to position [52, 0]
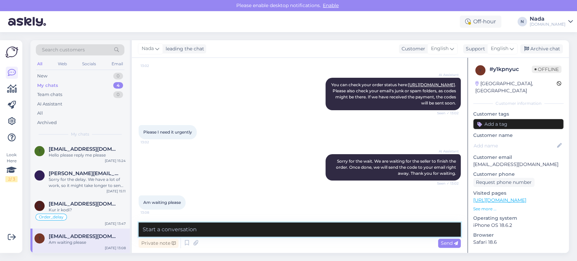
click at [275, 229] on textarea at bounding box center [300, 229] width 322 height 14
paste textarea "Thank you for your patience. It looks like your order is completed and emailed …"
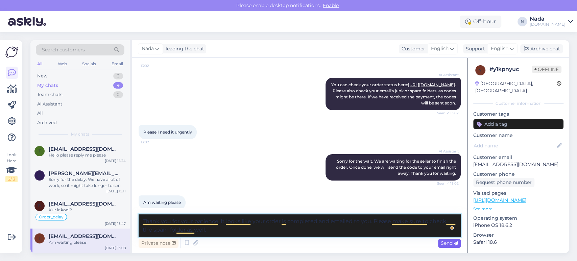
type textarea "Thank you for your patience. It looks like your order is completed and emailed …"
click at [449, 243] on span "Send" at bounding box center [449, 243] width 17 height 6
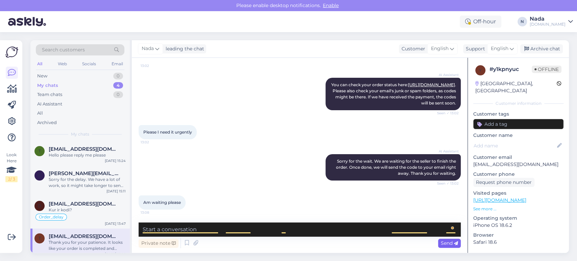
scroll to position [93, 0]
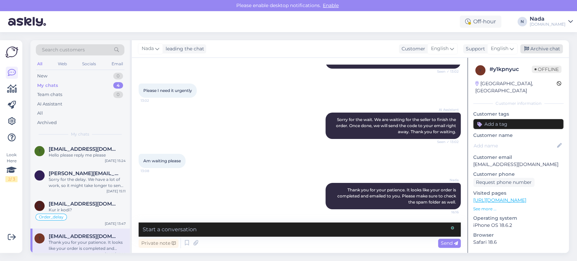
click at [537, 45] on div "Archive chat" at bounding box center [541, 48] width 43 height 9
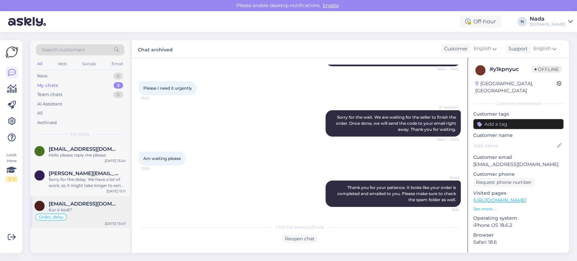
click at [98, 199] on div "d dace34745@gmail.com Kur ir kodi? Order_delay Sep 16 13:47" at bounding box center [79, 212] width 99 height 32
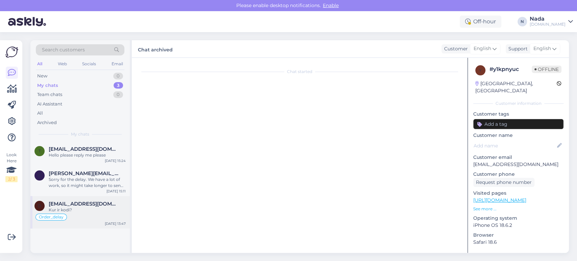
scroll to position [5951, 0]
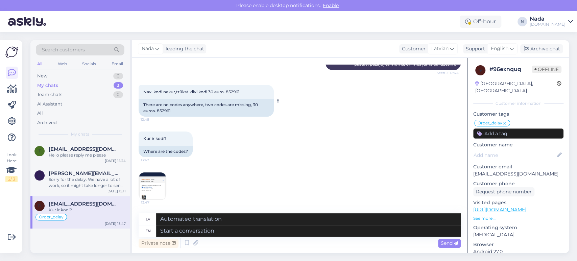
click at [166, 110] on div "There are no codes anywhere, two codes are missing, 30 euros. 852961" at bounding box center [206, 108] width 135 height 18
copy div "852961"
click at [156, 180] on img at bounding box center [152, 185] width 27 height 27
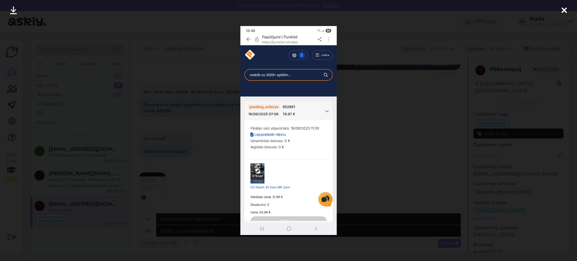
click at [199, 174] on div at bounding box center [288, 130] width 577 height 261
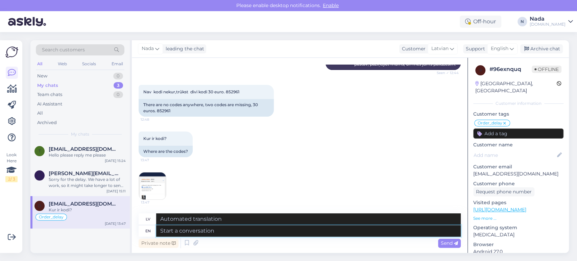
click at [246, 231] on textarea at bounding box center [308, 230] width 304 height 11
paste textarea "Thank you for your patience. It looks like your order is completed and emailed …"
type textarea "Thank you for your patience. It looks like your order is completed and emailed …"
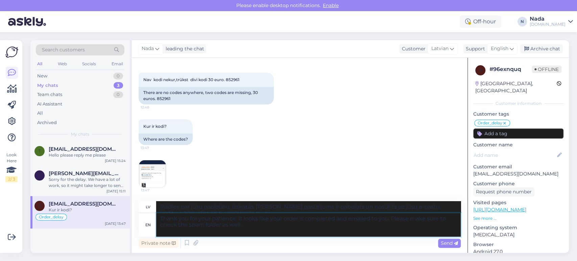
type textarea "Paldies par jūsu pacietību. Izskatās, [PERSON_NAME] pasūtījums ir pabeigts un n…"
type textarea "Thank you for your patience. It looks like your order is completed and emailed …"
click at [441, 244] on span "Send" at bounding box center [449, 243] width 17 height 6
click at [455, 246] on div "Send" at bounding box center [449, 243] width 23 height 9
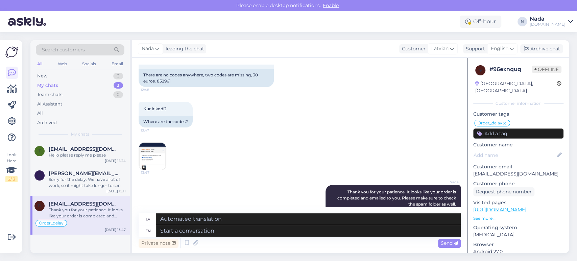
scroll to position [6016, 0]
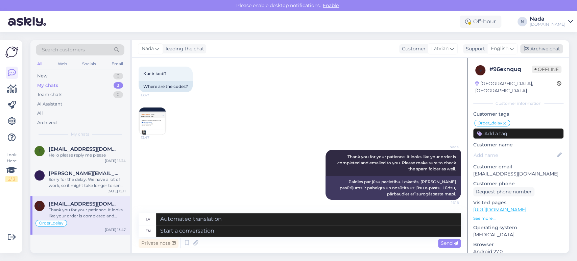
click at [553, 52] on div "Archive chat" at bounding box center [541, 48] width 43 height 9
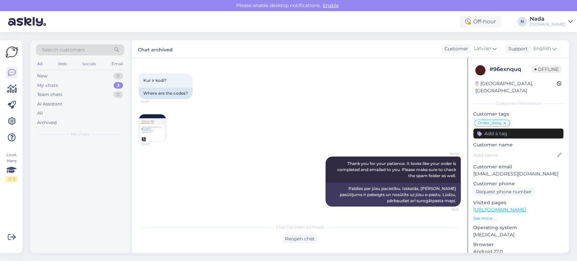
scroll to position [6009, 0]
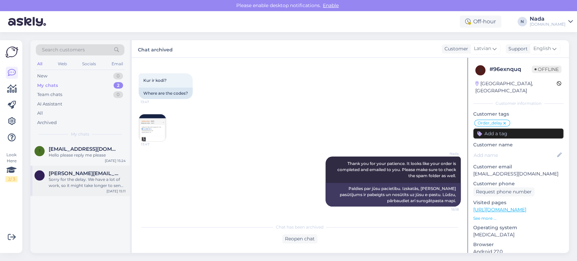
drag, startPoint x: 77, startPoint y: 177, endPoint x: 101, endPoint y: 180, distance: 23.6
click at [78, 177] on div "Sorry for the delay. We have a lot of work, so it might take longer to send ord…" at bounding box center [87, 182] width 77 height 12
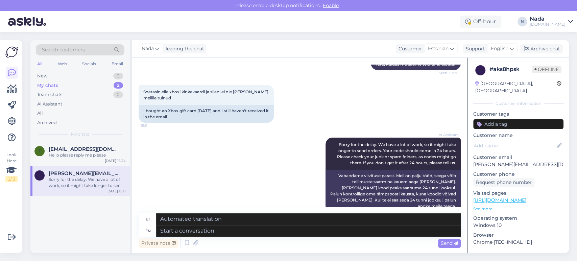
scroll to position [103, 0]
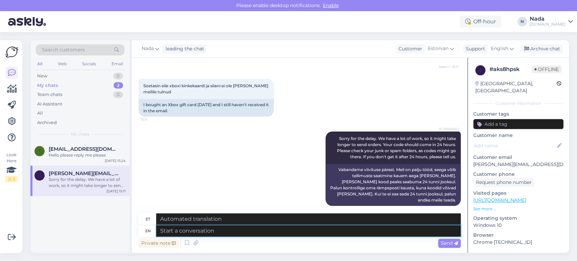
click at [247, 232] on textarea at bounding box center [308, 230] width 304 height 11
paste textarea "Please share with us your order number if you still haven't received it."
type textarea "Please share with us your order number if you still haven't received it."
type textarea "Palun jagage meiega oma tellimuse numbrit, kui te pole seda ikka veel kätte saa…"
type textarea "Please share with us your order number if you still haven't received it."
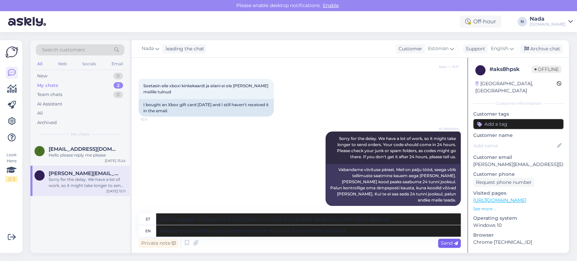
click at [439, 245] on div "Send" at bounding box center [449, 243] width 23 height 9
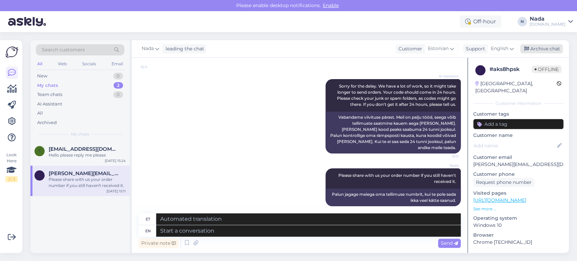
click at [544, 50] on div "Archive chat" at bounding box center [541, 48] width 43 height 9
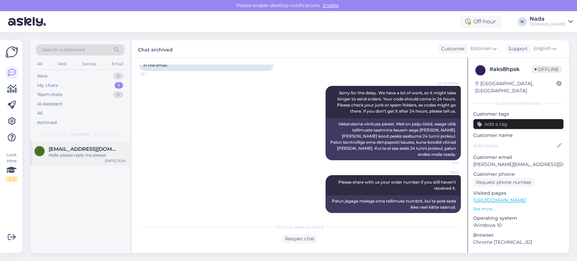
click at [86, 149] on span "[EMAIL_ADDRESS][DOMAIN_NAME]" at bounding box center [84, 149] width 70 height 6
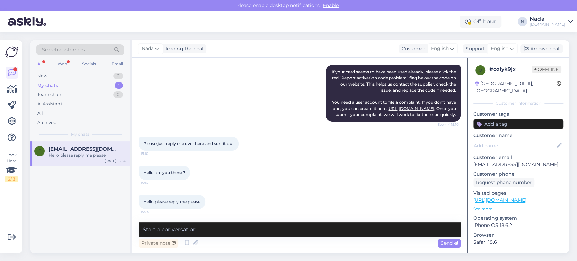
scroll to position [76, 0]
click at [183, 242] on icon at bounding box center [187, 243] width 8 height 10
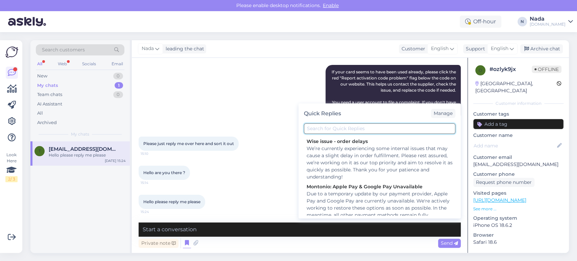
click at [344, 128] on input "text" at bounding box center [379, 128] width 151 height 10
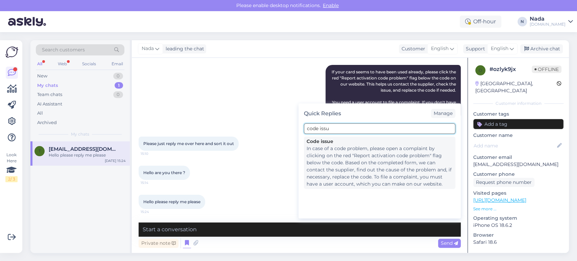
type input "code issu"
click at [336, 162] on div "In case of a code problem, please open a complaint by clicking on the red "Repo…" at bounding box center [379, 166] width 146 height 43
type textarea "In case of a code problem, please open a complaint by clicking on the red "Repo…"
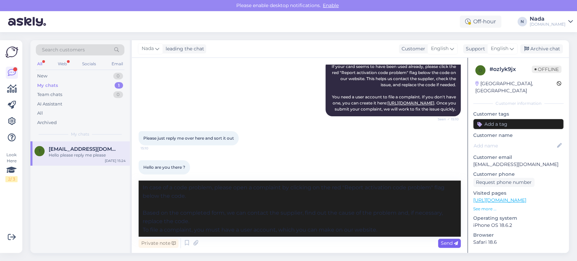
click at [443, 243] on span "Send" at bounding box center [449, 243] width 17 height 6
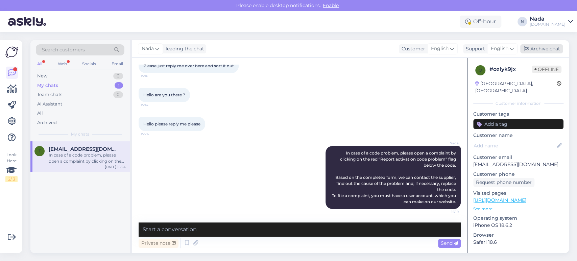
click at [539, 50] on div "Archive chat" at bounding box center [541, 48] width 43 height 9
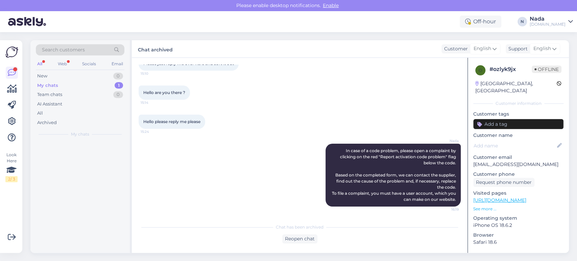
scroll to position [156, 0]
